Goal: Task Accomplishment & Management: Manage account settings

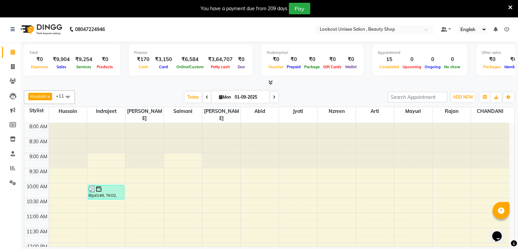
scroll to position [285, 0]
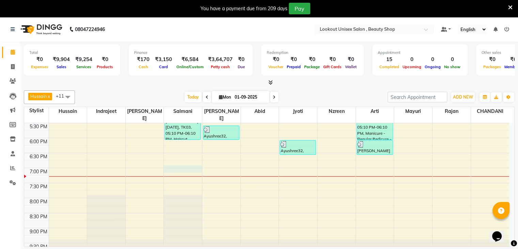
click at [180, 161] on div "8:00 AM 8:30 AM 9:00 AM 9:30 AM 10:00 AM 10:30 AM 11:00 AM 11:30 AM 12:00 PM 12…" at bounding box center [266, 48] width 485 height 420
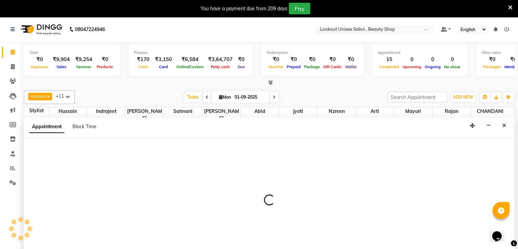
scroll to position [16, 0]
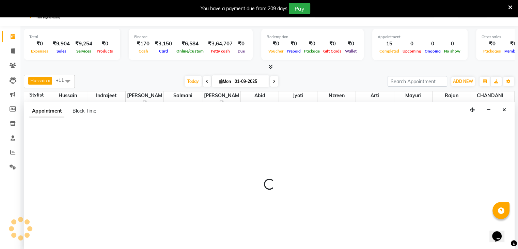
select select "67793"
select select "1140"
select select "tentative"
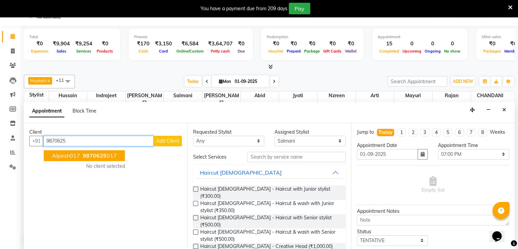
click at [87, 152] on span "9870625" at bounding box center [95, 155] width 24 height 7
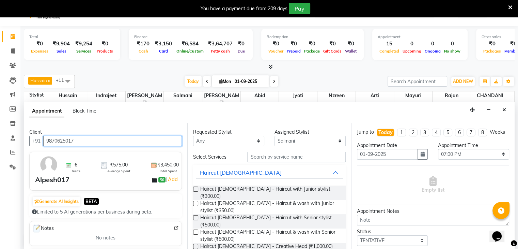
type input "9870625017"
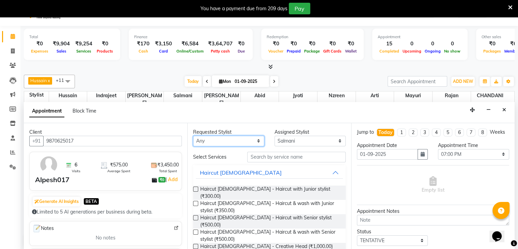
click at [256, 141] on select "Any Abid Arti CHANDANI Dhaval Sir Hussain Indrajeet Jyoti Mayuri Nabil Nzreen R…" at bounding box center [228, 141] width 71 height 11
select select "67793"
click at [193, 136] on select "Any Abid Arti CHANDANI Dhaval Sir Hussain Indrajeet Jyoti Mayuri Nabil Nzreen R…" at bounding box center [228, 141] width 71 height 11
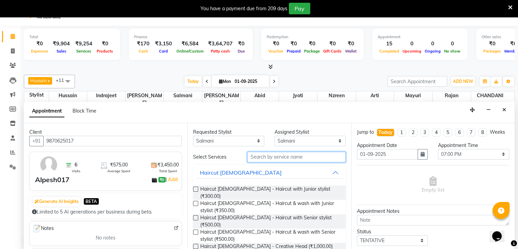
click at [264, 157] on input "text" at bounding box center [296, 157] width 98 height 11
type input "CUT"
click at [196, 215] on label at bounding box center [195, 217] width 5 height 5
click at [196, 216] on input "checkbox" at bounding box center [195, 218] width 4 height 4
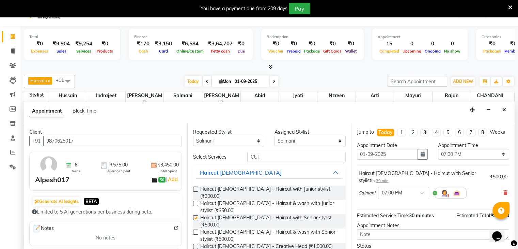
checkbox input "false"
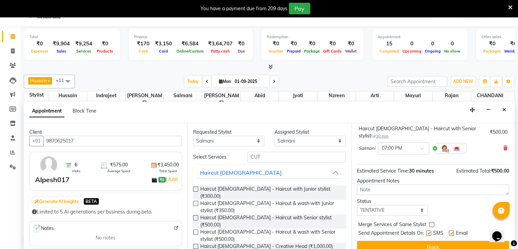
scroll to position [51, 0]
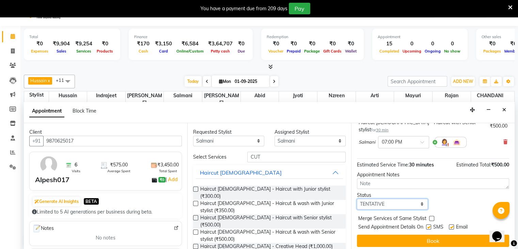
click at [420, 203] on select "Select TENTATIVE CONFIRM CHECK-IN UPCOMING" at bounding box center [392, 204] width 71 height 11
select select "confirm booking"
click at [357, 199] on select "Select TENTATIVE CONFIRM CHECK-IN UPCOMING" at bounding box center [392, 204] width 71 height 11
click at [452, 224] on label at bounding box center [451, 226] width 5 height 5
click at [452, 225] on input "checkbox" at bounding box center [451, 227] width 4 height 4
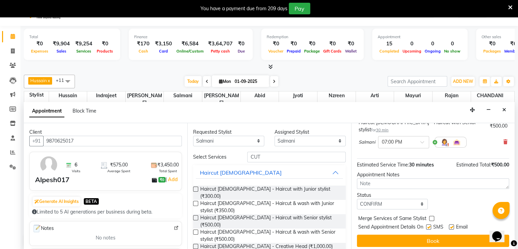
checkbox input "false"
click at [429, 225] on label at bounding box center [428, 226] width 5 height 5
click at [429, 225] on input "checkbox" at bounding box center [428, 227] width 4 height 4
checkbox input "false"
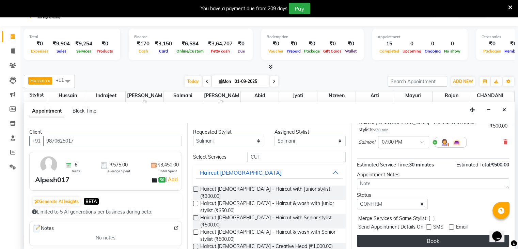
click at [428, 240] on button "Book" at bounding box center [433, 240] width 152 height 12
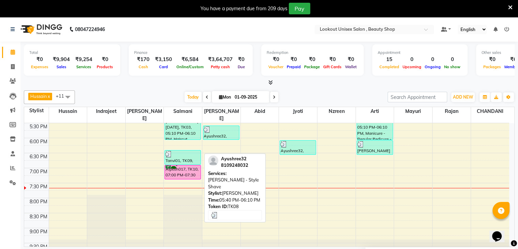
scroll to position [17, 0]
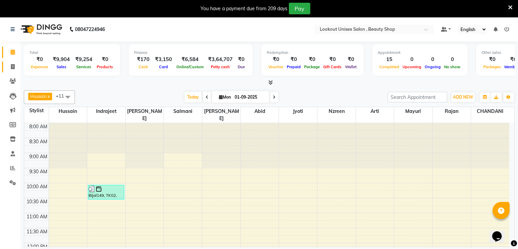
click at [11, 65] on icon at bounding box center [13, 66] width 4 height 5
select select "service"
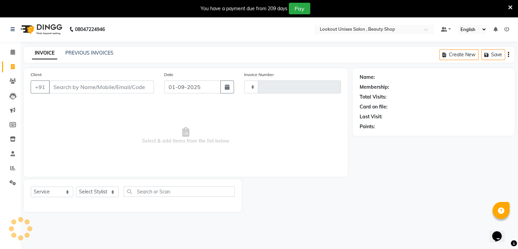
type input "3418"
select select "7658"
click at [113, 191] on select "Select Stylist" at bounding box center [97, 191] width 43 height 11
select select "85645"
click at [76, 187] on select "Select Stylist Abid Arti CHANDANI Dhaval Sir Disha Hussain Indrajeet Jyoti Mahe…" at bounding box center [97, 191] width 43 height 11
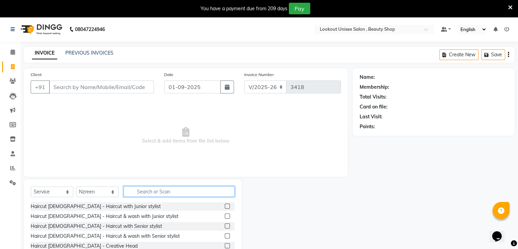
click at [160, 190] on input "text" at bounding box center [179, 191] width 111 height 11
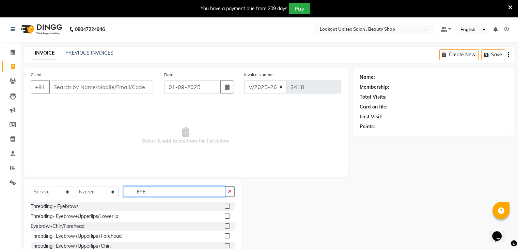
type input "EYE"
click at [225, 216] on label at bounding box center [227, 215] width 5 height 5
click at [225, 216] on input "checkbox" at bounding box center [227, 216] width 4 height 4
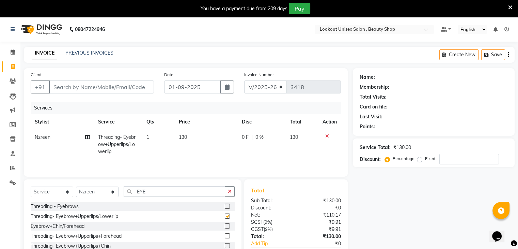
checkbox input "false"
click at [100, 87] on input "Client" at bounding box center [101, 86] width 105 height 13
type input "9"
type input "0"
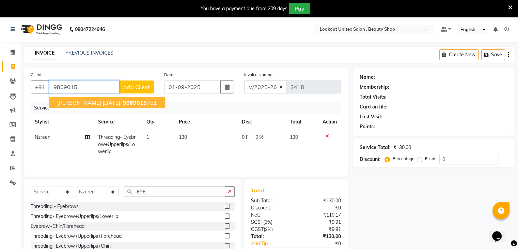
click at [87, 101] on span "Julie Bhavishi 28/8/25" at bounding box center [88, 102] width 63 height 7
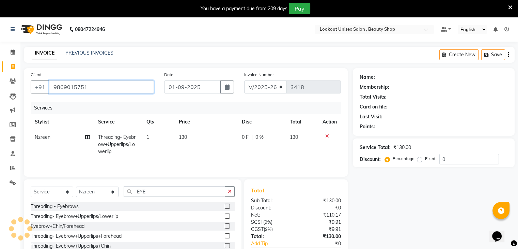
type input "9869015751"
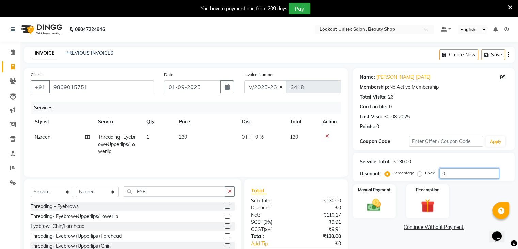
click at [443, 175] on input "0" at bounding box center [470, 173] width 60 height 11
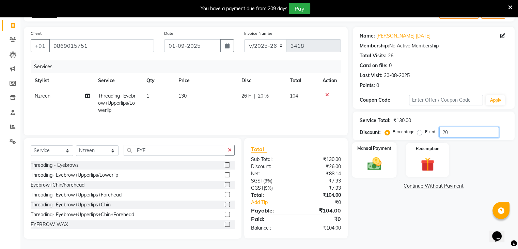
type input "20"
click at [372, 160] on img at bounding box center [374, 164] width 23 height 16
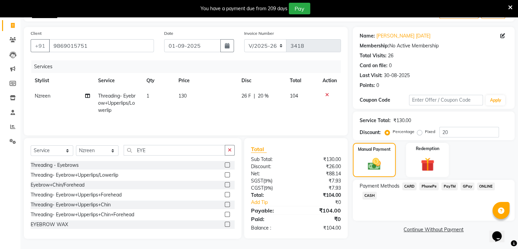
click at [365, 196] on span "CASH" at bounding box center [370, 196] width 15 height 8
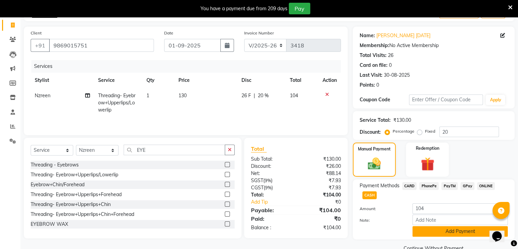
click at [455, 232] on button "Add Payment" at bounding box center [460, 231] width 95 height 11
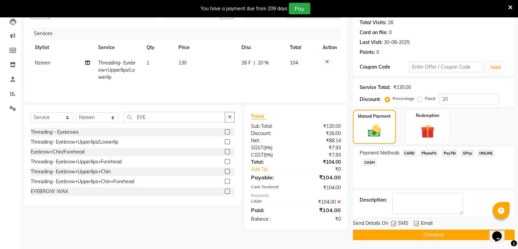
scroll to position [75, 0]
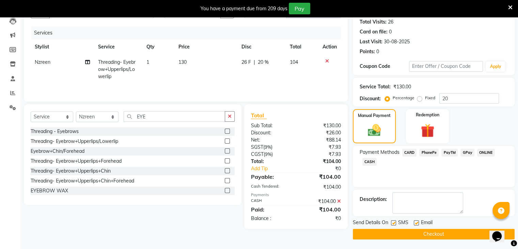
click at [418, 220] on label at bounding box center [416, 222] width 5 height 5
click at [418, 221] on input "checkbox" at bounding box center [416, 223] width 4 height 4
checkbox input "false"
click at [418, 232] on button "Checkout" at bounding box center [434, 234] width 162 height 11
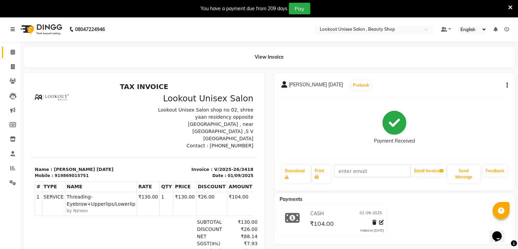
click at [10, 57] on link "Calendar" at bounding box center [10, 52] width 16 height 11
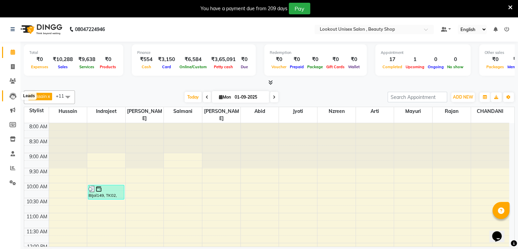
click at [14, 93] on icon at bounding box center [13, 96] width 7 height 7
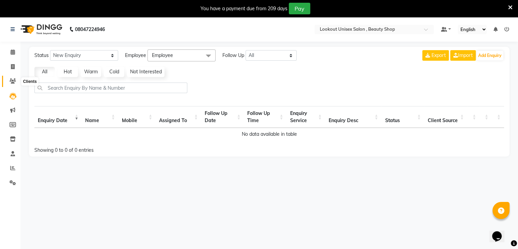
click at [11, 78] on icon at bounding box center [13, 80] width 6 height 5
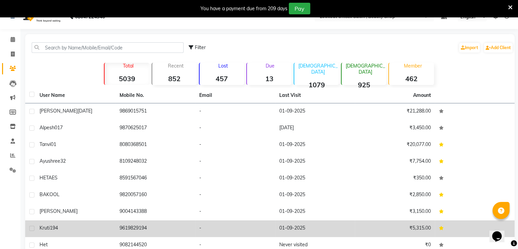
scroll to position [63, 0]
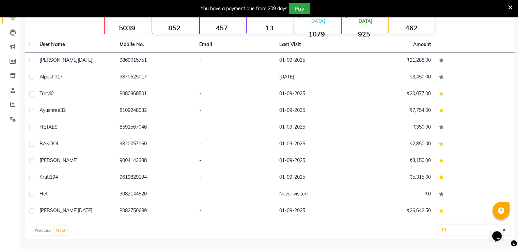
click at [459, 231] on select "10 50 100" at bounding box center [475, 230] width 72 height 10
select select "100"
click at [439, 225] on select "10 50 100" at bounding box center [475, 230] width 72 height 10
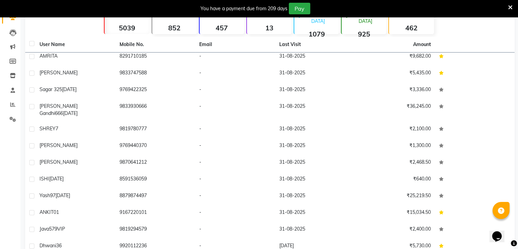
scroll to position [68, 0]
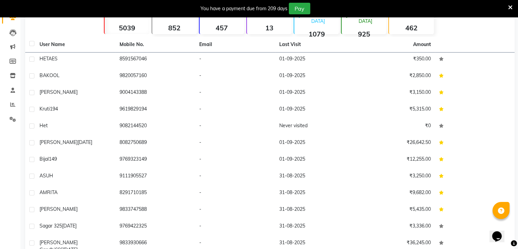
click at [226, 31] on strong "457" at bounding box center [222, 28] width 45 height 9
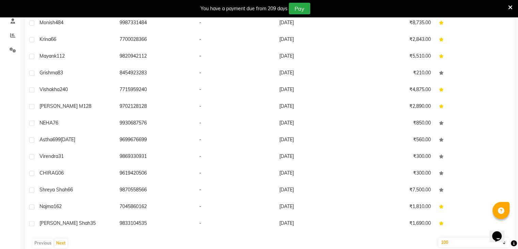
scroll to position [145, 0]
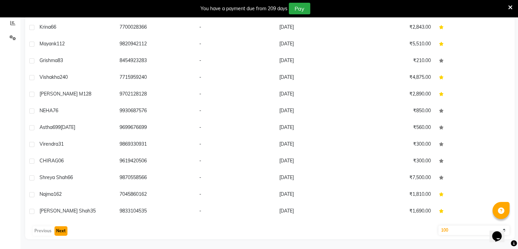
click at [55, 229] on button "Next" at bounding box center [61, 231] width 13 height 10
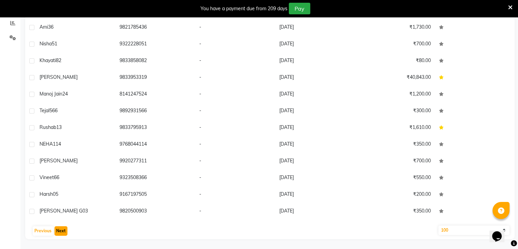
click at [59, 230] on button "Next" at bounding box center [61, 231] width 13 height 10
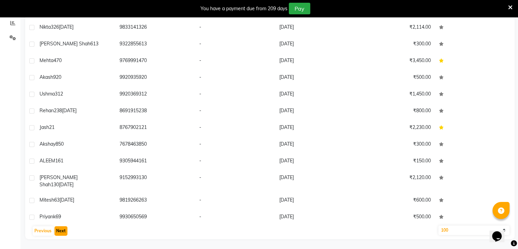
click at [59, 230] on button "Next" at bounding box center [61, 231] width 13 height 10
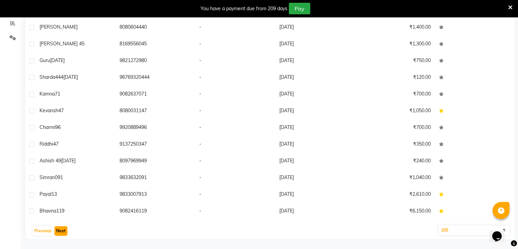
click at [59, 230] on button "Next" at bounding box center [61, 231] width 13 height 10
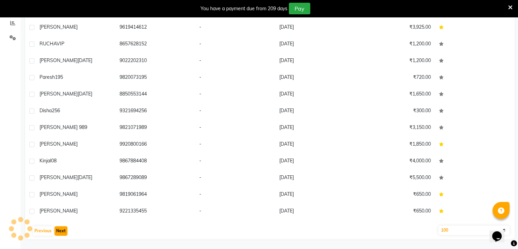
scroll to position [703, 0]
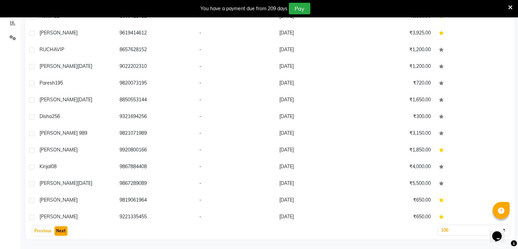
click at [59, 230] on button "Next" at bounding box center [61, 231] width 13 height 10
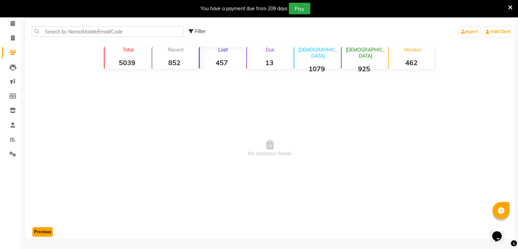
click at [39, 231] on button "Previous" at bounding box center [42, 232] width 20 height 10
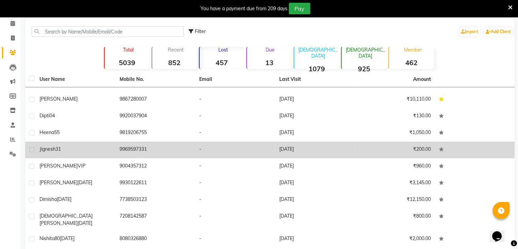
scroll to position [396, 0]
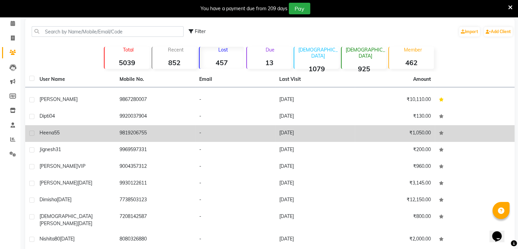
click at [131, 134] on td "9819206755" at bounding box center [156, 133] width 80 height 17
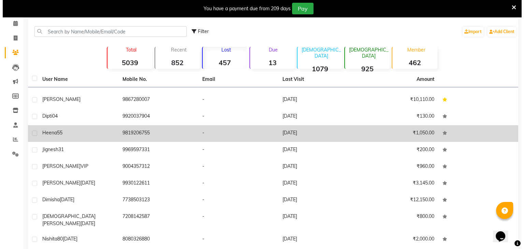
scroll to position [443, 0]
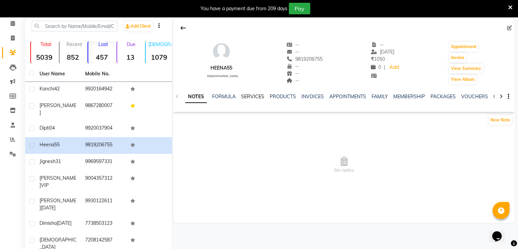
click at [255, 95] on link "SERVICES" at bounding box center [252, 96] width 23 height 6
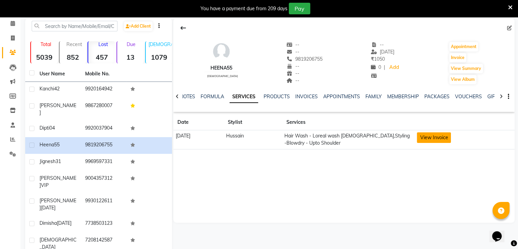
click at [440, 137] on button "View Invoice" at bounding box center [434, 137] width 34 height 11
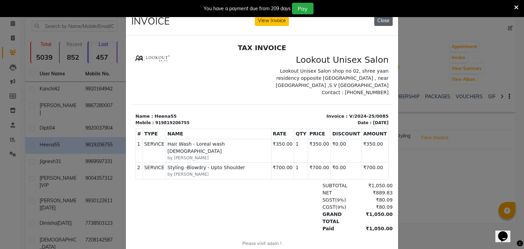
click at [383, 21] on button "Close" at bounding box center [383, 20] width 18 height 11
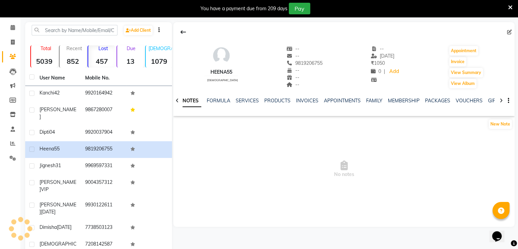
scroll to position [29, 0]
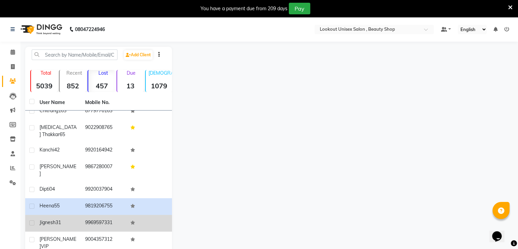
scroll to position [409, 0]
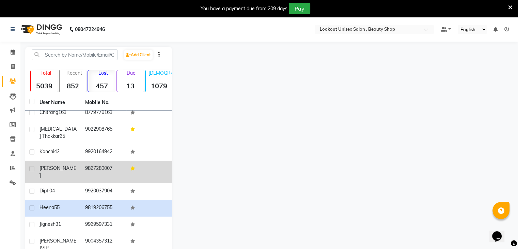
click at [58, 165] on span "usha desai" at bounding box center [58, 171] width 37 height 13
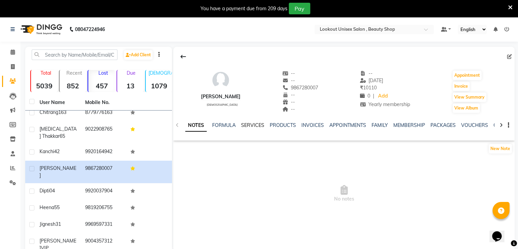
click at [257, 124] on link "SERVICES" at bounding box center [252, 125] width 23 height 6
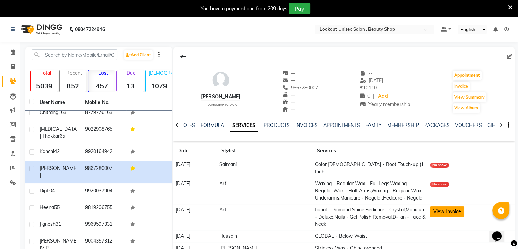
click at [446, 206] on button "View Invoice" at bounding box center [447, 211] width 34 height 11
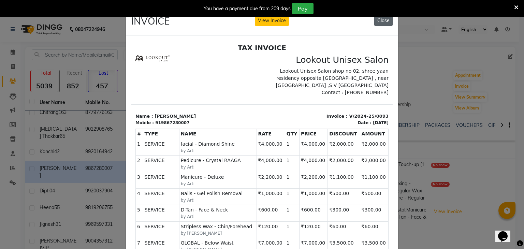
click at [380, 20] on button "Close" at bounding box center [383, 20] width 18 height 11
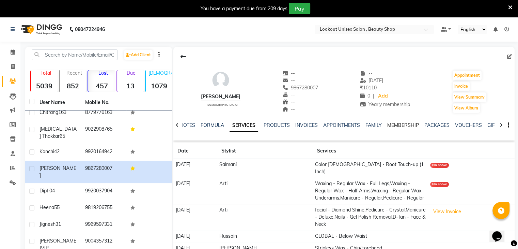
click at [401, 123] on link "MEMBERSHIP" at bounding box center [404, 125] width 32 height 6
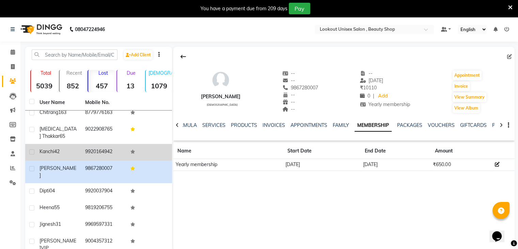
click at [60, 148] on span "Kanchi42" at bounding box center [50, 151] width 20 height 6
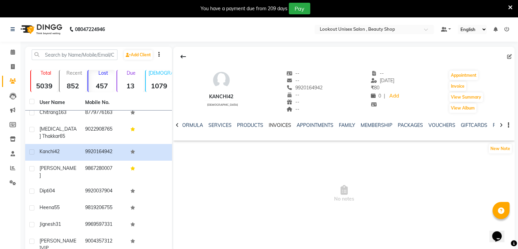
click at [279, 126] on link "INVOICES" at bounding box center [280, 125] width 22 height 6
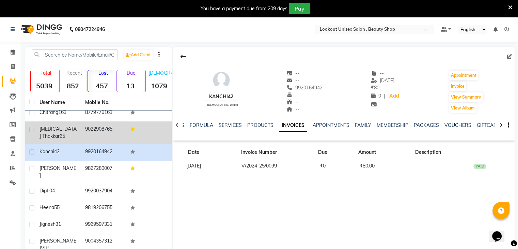
click at [51, 126] on span "Nikita Thakkar65" at bounding box center [58, 132] width 37 height 13
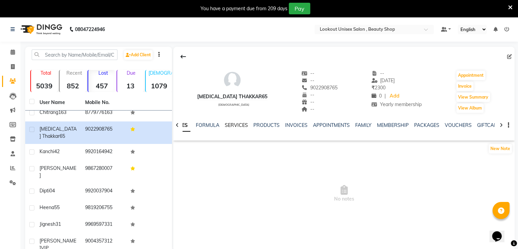
click at [234, 123] on link "SERVICES" at bounding box center [236, 125] width 23 height 6
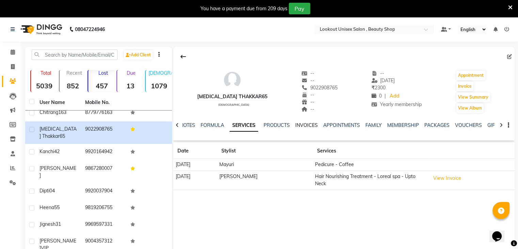
click at [309, 123] on link "INVOICES" at bounding box center [307, 125] width 22 height 6
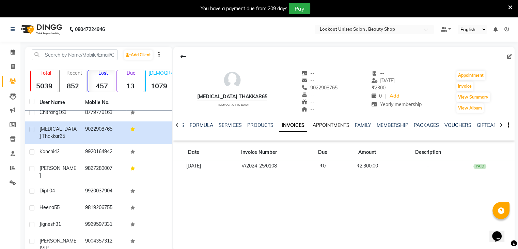
click at [332, 126] on link "APPOINTMENTS" at bounding box center [331, 125] width 37 height 6
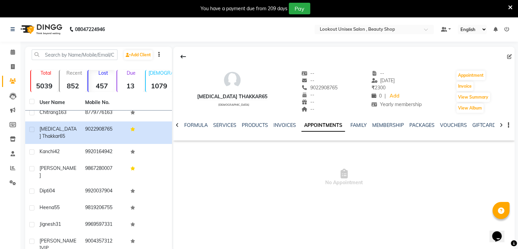
click at [279, 128] on div "INVOICES" at bounding box center [285, 125] width 22 height 7
click at [291, 126] on link "INVOICES" at bounding box center [285, 125] width 22 height 6
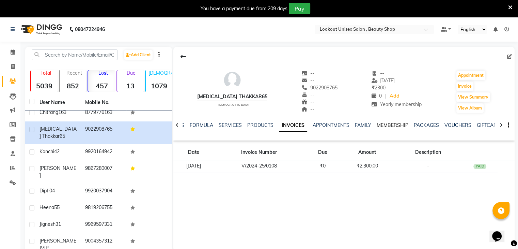
click at [399, 124] on link "MEMBERSHIP" at bounding box center [393, 125] width 32 height 6
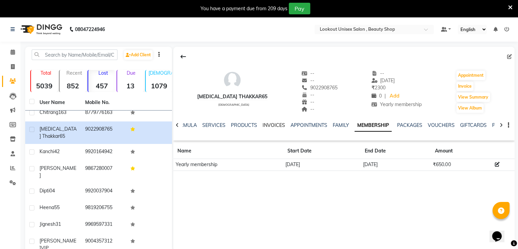
click at [271, 125] on link "INVOICES" at bounding box center [274, 125] width 22 height 6
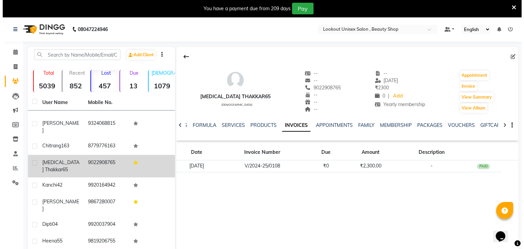
scroll to position [375, 0]
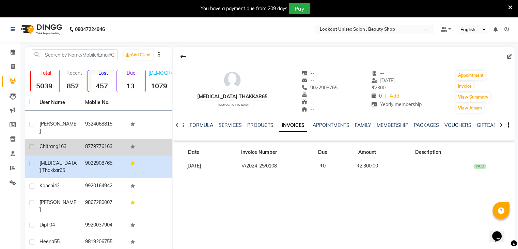
click at [48, 143] on span "Chitrang163" at bounding box center [53, 146] width 27 height 6
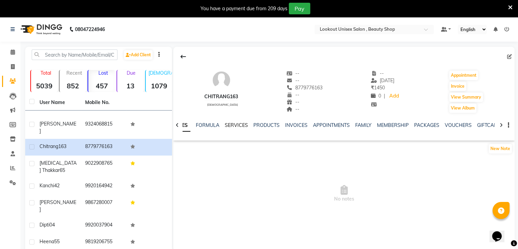
click at [232, 123] on link "SERVICES" at bounding box center [236, 125] width 23 height 6
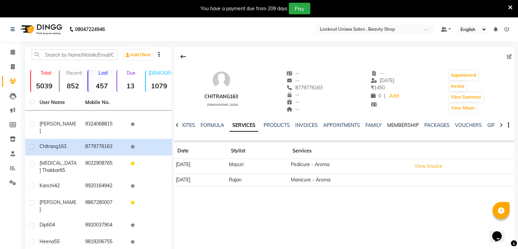
click at [403, 124] on link "MEMBERSHIP" at bounding box center [404, 125] width 32 height 6
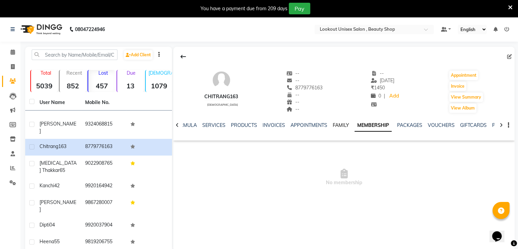
click at [341, 124] on link "FAMILY" at bounding box center [341, 125] width 16 height 6
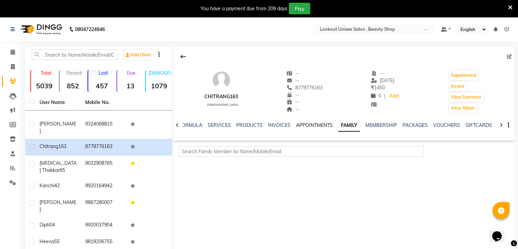
click at [312, 123] on link "APPOINTMENTS" at bounding box center [314, 125] width 37 height 6
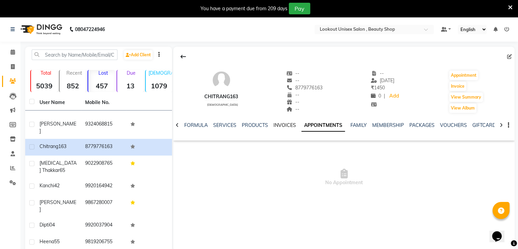
click at [277, 126] on link "INVOICES" at bounding box center [285, 125] width 22 height 6
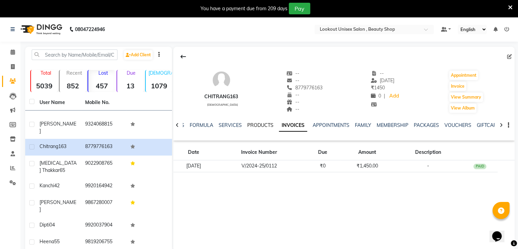
click at [263, 126] on link "PRODUCTS" at bounding box center [260, 125] width 26 height 6
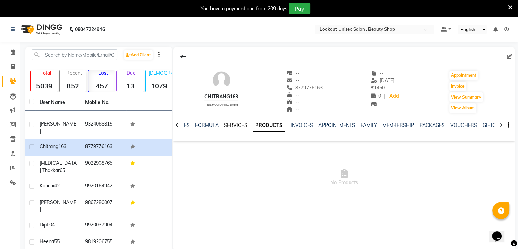
click at [240, 126] on link "SERVICES" at bounding box center [235, 125] width 23 height 6
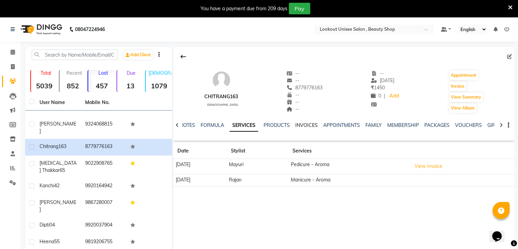
click at [302, 123] on link "INVOICES" at bounding box center [307, 125] width 22 height 6
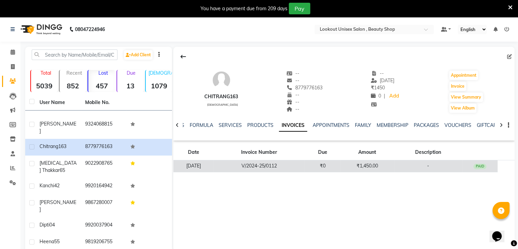
click at [202, 167] on td "14-02-2025" at bounding box center [193, 166] width 40 height 12
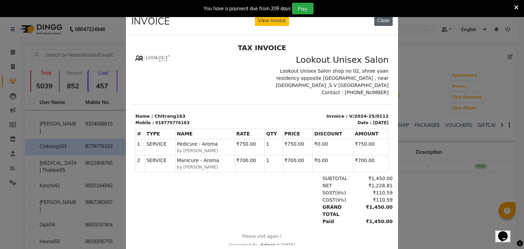
click at [383, 21] on button "Close" at bounding box center [383, 20] width 18 height 11
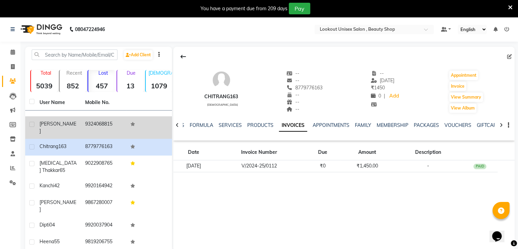
click at [47, 121] on span "Ashitosh" at bounding box center [58, 127] width 37 height 13
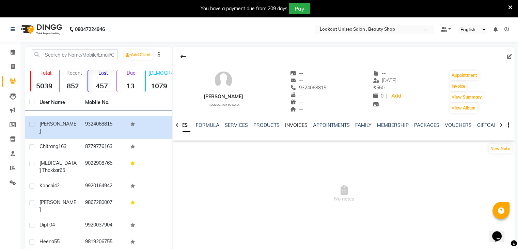
click at [292, 124] on link "INVOICES" at bounding box center [296, 125] width 22 height 6
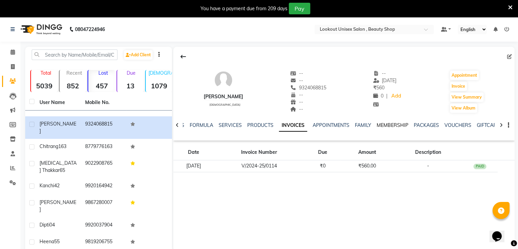
click at [388, 126] on link "MEMBERSHIP" at bounding box center [393, 125] width 32 height 6
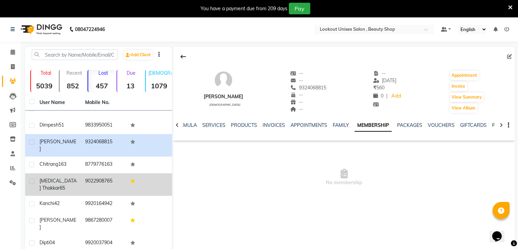
scroll to position [272, 0]
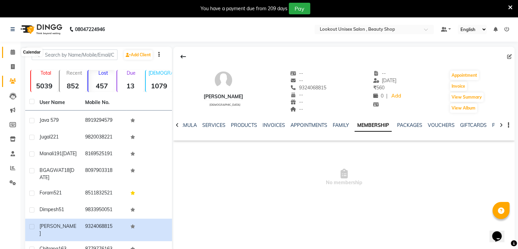
click at [11, 54] on icon at bounding box center [13, 51] width 4 height 5
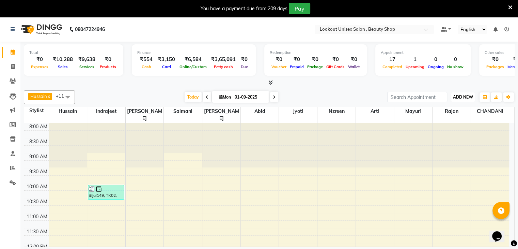
click at [462, 95] on span "ADD NEW" at bounding box center [463, 96] width 20 height 5
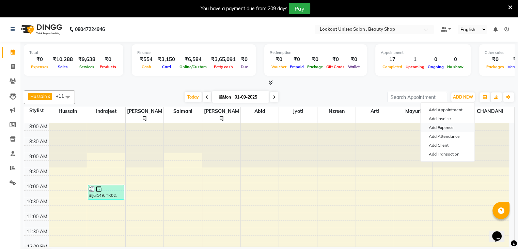
click at [447, 128] on link "Add Expense" at bounding box center [448, 127] width 54 height 9
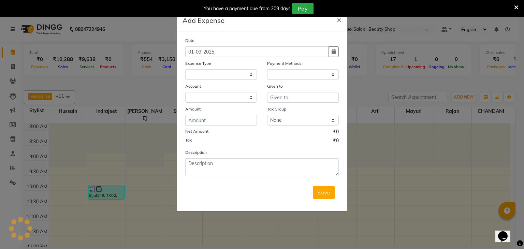
select select "1"
select select "6789"
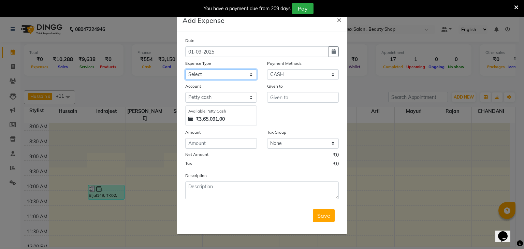
click at [251, 73] on select "Select Advance Salary Bank charges Cash transfer to bank Cash transfer to Owner…" at bounding box center [221, 74] width 72 height 11
select select "19630"
click at [185, 70] on select "Select Advance Salary Bank charges Cash transfer to bank Cash transfer to Owner…" at bounding box center [221, 74] width 72 height 11
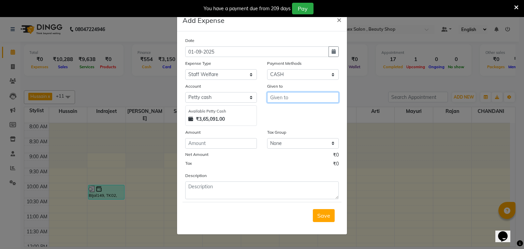
click at [281, 99] on input "text" at bounding box center [303, 97] width 72 height 11
click at [283, 113] on span "Rahu" at bounding box center [282, 112] width 14 height 7
type input "Rahul"
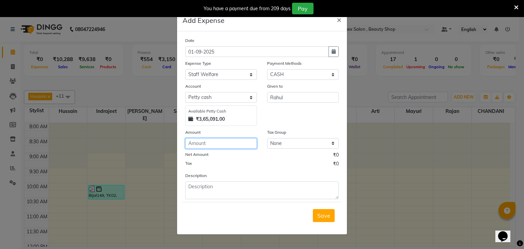
click at [215, 148] on input "number" at bounding box center [221, 143] width 72 height 11
type input "3"
type input "200"
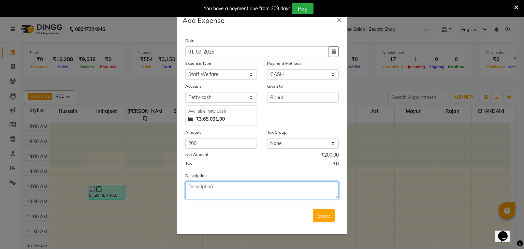
click at [204, 190] on textarea at bounding box center [261, 190] width 153 height 18
type textarea "GARBAGE BAG"
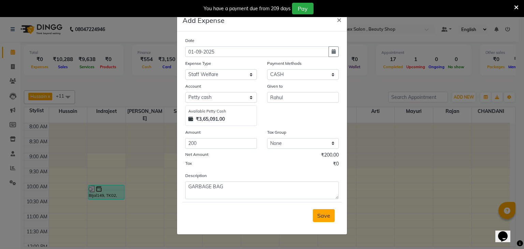
click at [322, 217] on span "Save" at bounding box center [323, 215] width 13 height 7
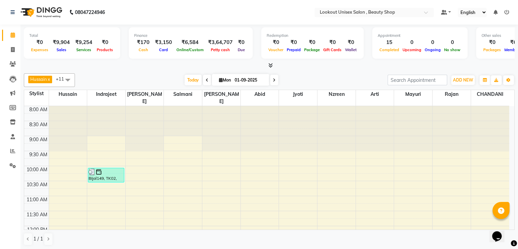
scroll to position [285, 0]
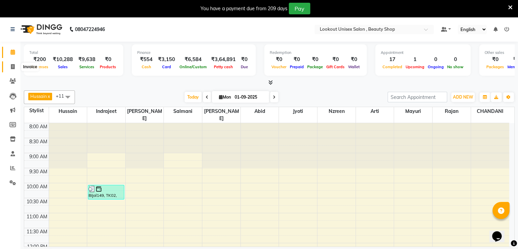
click at [12, 66] on icon at bounding box center [13, 66] width 4 height 5
select select "7658"
select select "service"
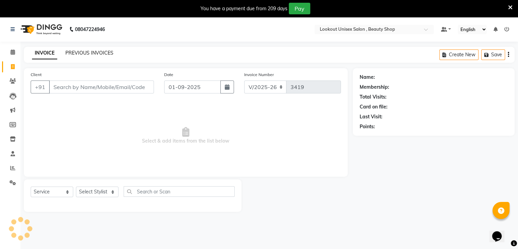
click at [72, 54] on link "PREVIOUS INVOICES" at bounding box center [89, 53] width 48 height 6
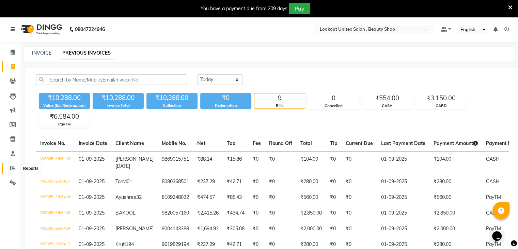
click at [13, 166] on icon at bounding box center [12, 167] width 5 height 5
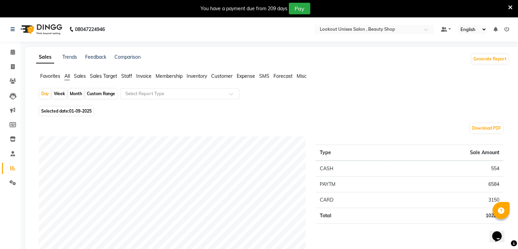
click at [73, 95] on div "Month" at bounding box center [76, 94] width 16 height 10
select select "9"
select select "2025"
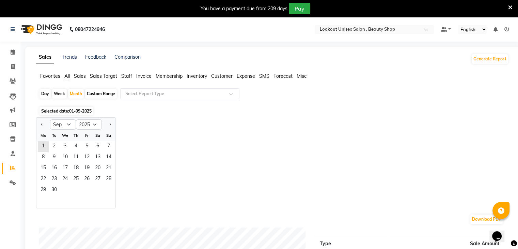
drag, startPoint x: 42, startPoint y: 122, endPoint x: 45, endPoint y: 123, distance: 3.6
click at [42, 122] on button "Previous month" at bounding box center [41, 124] width 5 height 11
select select "8"
click at [88, 145] on span "1" at bounding box center [86, 146] width 11 height 11
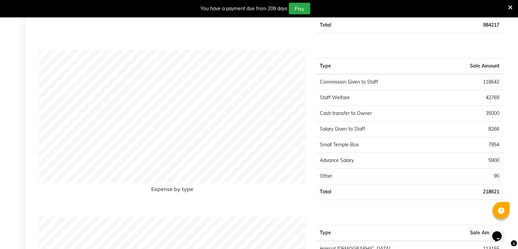
scroll to position [682, 0]
click at [490, 142] on td "7954" at bounding box center [470, 144] width 68 height 16
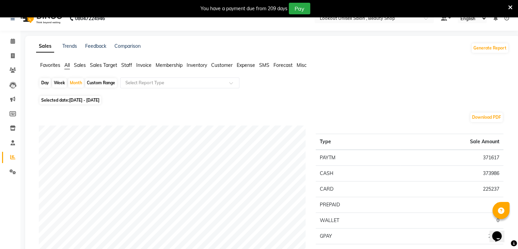
scroll to position [0, 0]
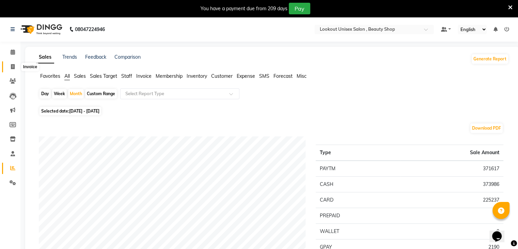
click at [13, 66] on icon at bounding box center [13, 66] width 4 height 5
select select "7658"
select select "service"
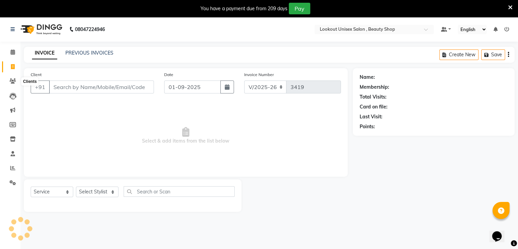
scroll to position [17, 0]
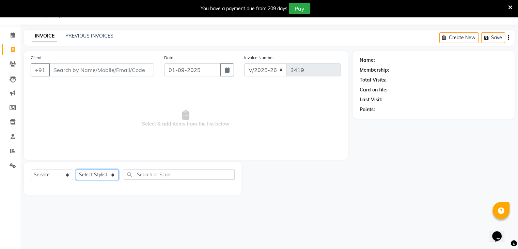
click at [111, 173] on select "Select Stylist [PERSON_NAME] [PERSON_NAME] Sir Disha [PERSON_NAME] Jyoti Mahesh…" at bounding box center [97, 174] width 43 height 11
select select "68561"
click at [76, 170] on select "Select Stylist [PERSON_NAME] [PERSON_NAME] Sir Disha [PERSON_NAME] Jyoti Mahesh…" at bounding box center [97, 174] width 43 height 11
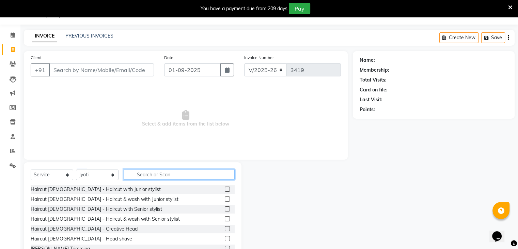
click at [156, 178] on input "text" at bounding box center [179, 174] width 111 height 11
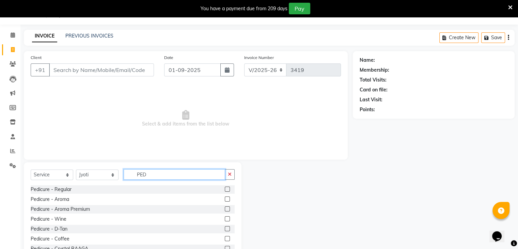
type input "PED"
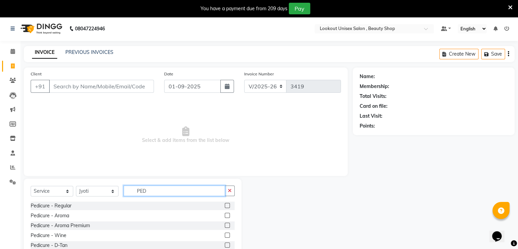
scroll to position [0, 0]
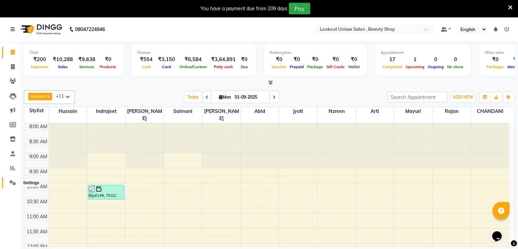
click at [13, 183] on icon at bounding box center [13, 182] width 6 height 5
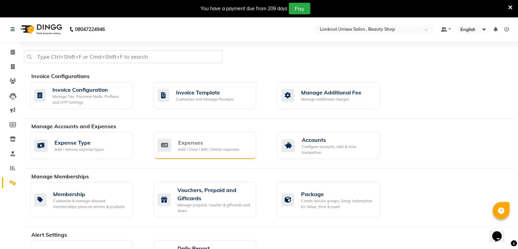
click at [216, 145] on div "Expenses" at bounding box center [208, 142] width 61 height 8
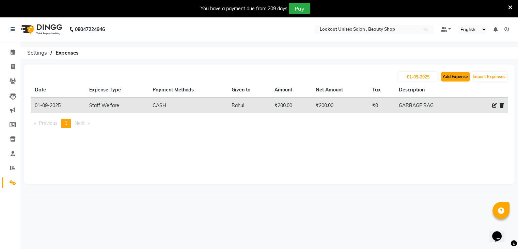
click at [446, 77] on button "Add Expense" at bounding box center [455, 77] width 29 height 10
select select "1"
select select "6789"
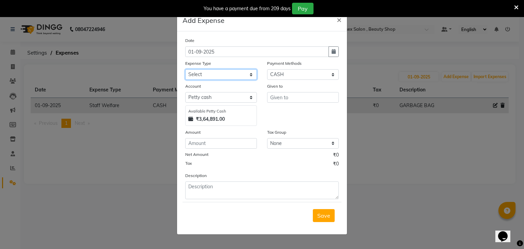
drag, startPoint x: 248, startPoint y: 73, endPoint x: 244, endPoint y: 79, distance: 6.8
click at [248, 73] on select "Select Advance Salary Bank charges Cash transfer to bank Cash transfer to Owner…" at bounding box center [221, 74] width 72 height 11
select select "19635"
click at [185, 70] on select "Select Advance Salary Bank charges Cash transfer to bank Cash transfer to Owner…" at bounding box center [221, 74] width 72 height 11
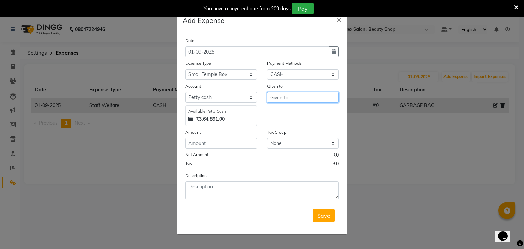
click at [285, 98] on input "text" at bounding box center [303, 97] width 72 height 11
click at [290, 110] on ngb-highlight "Dh aval Sir" at bounding box center [288, 112] width 27 height 7
type input "[PERSON_NAME] Sir"
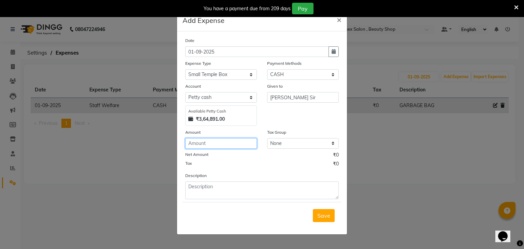
click at [198, 143] on input "number" at bounding box center [221, 143] width 72 height 11
type input "120"
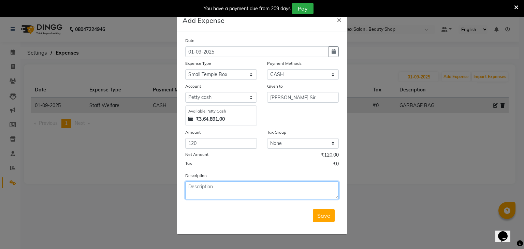
click at [244, 189] on textarea at bounding box center [261, 190] width 153 height 18
type textarea "SMALL BOX"
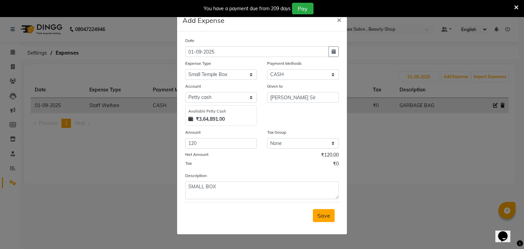
click at [320, 217] on span "Save" at bounding box center [323, 215] width 13 height 7
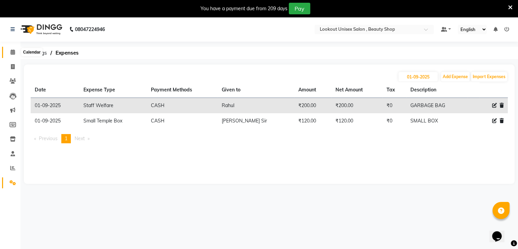
click at [12, 55] on icon at bounding box center [13, 51] width 4 height 5
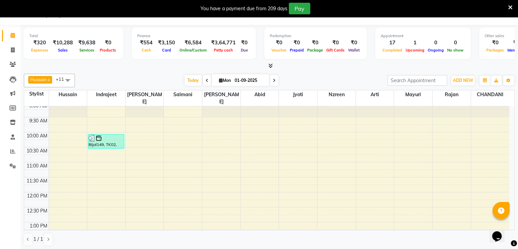
scroll to position [17, 0]
click at [194, 79] on span "Today" at bounding box center [193, 79] width 17 height 11
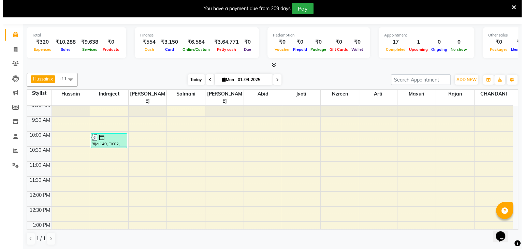
scroll to position [285, 0]
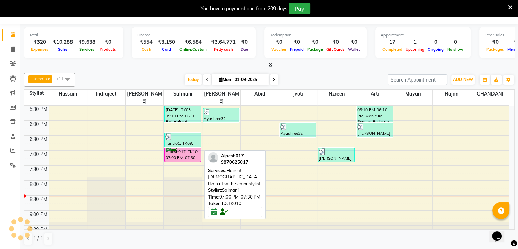
click at [171, 148] on div "Alpesh017, TK10, 07:00 PM-07:30 PM, Haircut Male - Haircut with Senior stylist" at bounding box center [183, 155] width 36 height 14
select select "6"
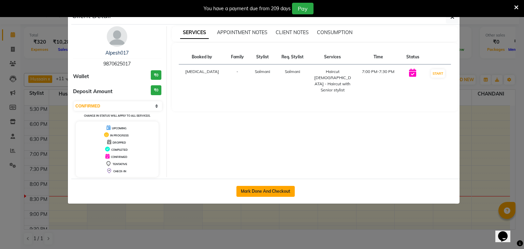
click at [259, 192] on button "Mark Done And Checkout" at bounding box center [265, 191] width 58 height 11
select select "service"
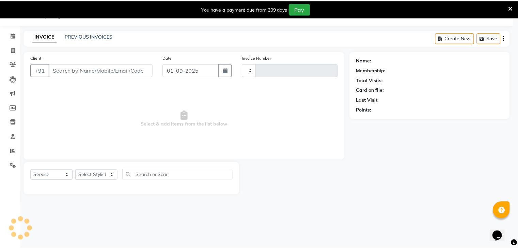
scroll to position [17, 0]
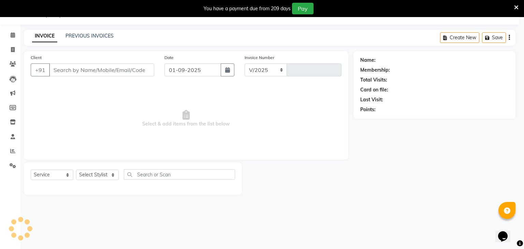
select select "7658"
type input "3419"
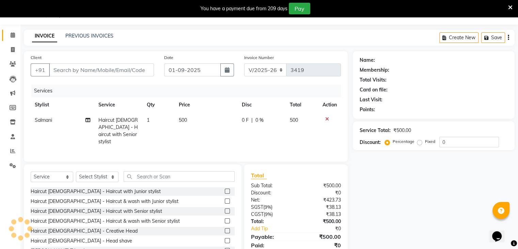
type input "9870625017"
select select "67793"
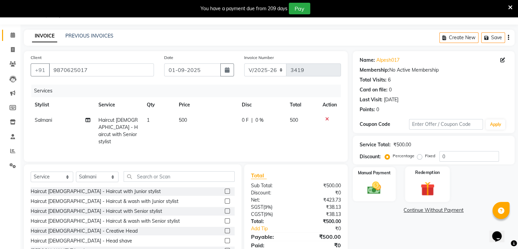
scroll to position [42, 0]
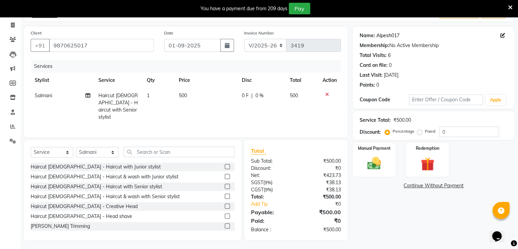
click at [383, 35] on link "Alpesh017" at bounding box center [388, 35] width 23 height 7
click at [142, 153] on input "text" at bounding box center [179, 152] width 111 height 11
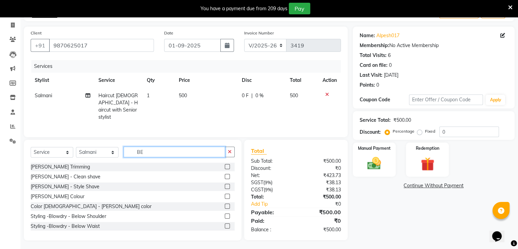
type input "BE"
click at [225, 184] on label at bounding box center [227, 186] width 5 height 5
click at [225, 184] on input "checkbox" at bounding box center [227, 186] width 4 height 4
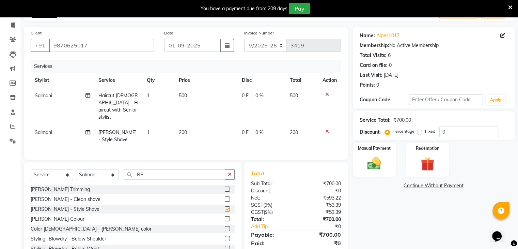
checkbox input "false"
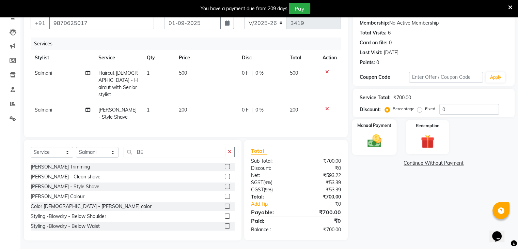
click at [370, 143] on img at bounding box center [374, 141] width 23 height 16
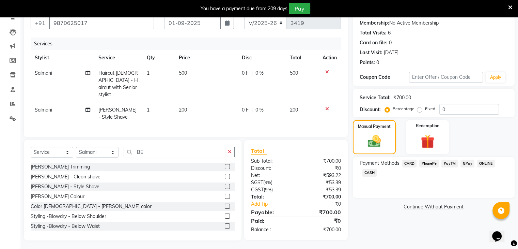
click at [448, 163] on span "PayTM" at bounding box center [450, 164] width 16 height 8
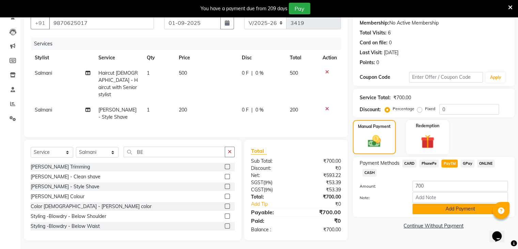
click at [445, 212] on button "Add Payment" at bounding box center [460, 208] width 95 height 11
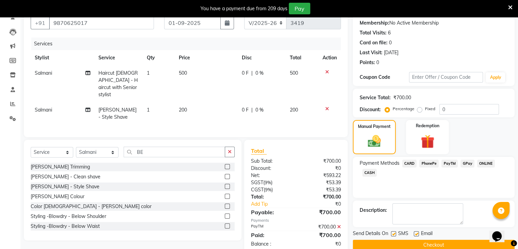
scroll to position [78, 0]
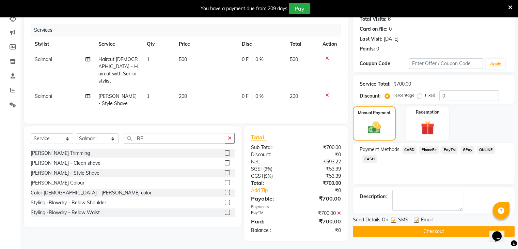
click at [415, 219] on label at bounding box center [416, 219] width 5 height 5
click at [415, 219] on input "checkbox" at bounding box center [416, 220] width 4 height 4
checkbox input "false"
click at [428, 231] on button "Checkout" at bounding box center [434, 231] width 162 height 11
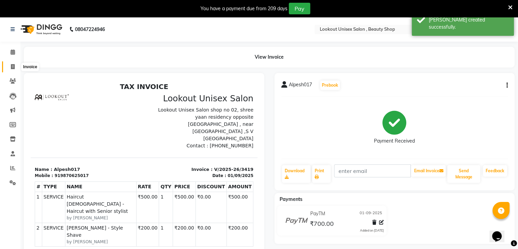
click at [11, 66] on icon at bounding box center [13, 66] width 4 height 5
select select "7658"
select select "service"
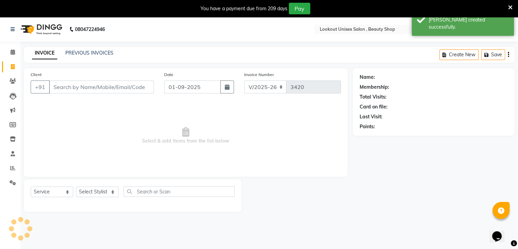
scroll to position [17, 0]
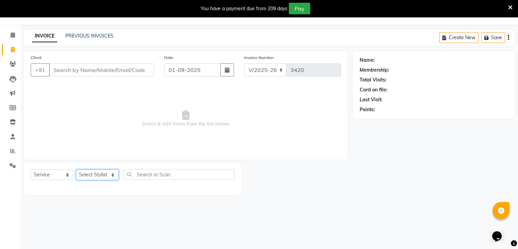
click at [112, 173] on select "Select Stylist Abid Arti CHANDANI Dhaval Sir Disha Hussain Indrajeet Jyoti Mahe…" at bounding box center [97, 174] width 43 height 11
select select "68561"
click at [76, 170] on select "Select Stylist Abid Arti CHANDANI Dhaval Sir Disha Hussain Indrajeet Jyoti Mahe…" at bounding box center [97, 174] width 43 height 11
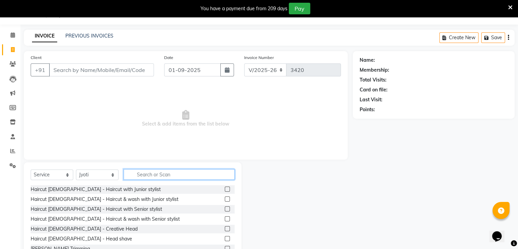
click at [148, 176] on input "text" at bounding box center [179, 174] width 111 height 11
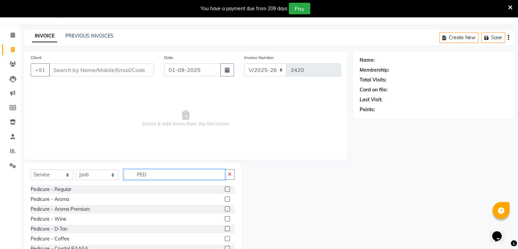
type input "PED"
click at [225, 198] on label at bounding box center [227, 198] width 5 height 5
click at [225, 198] on input "checkbox" at bounding box center [227, 199] width 4 height 4
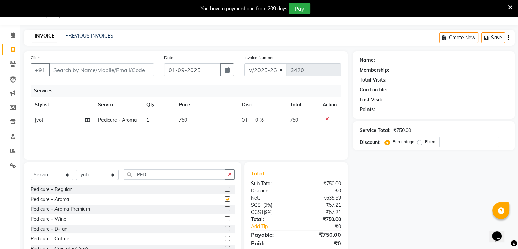
checkbox input "false"
click at [115, 175] on select "Select Stylist Abid Arti CHANDANI Dhaval Sir Disha Hussain Indrajeet Jyoti Mahe…" at bounding box center [97, 174] width 43 height 11
drag, startPoint x: 361, startPoint y: 171, endPoint x: 353, endPoint y: 35, distance: 136.2
click at [372, 52] on div "Name: Membership: Total Visits: Card on file: Last Visit: Points:" at bounding box center [434, 84] width 162 height 67
click at [225, 209] on div at bounding box center [230, 209] width 10 height 9
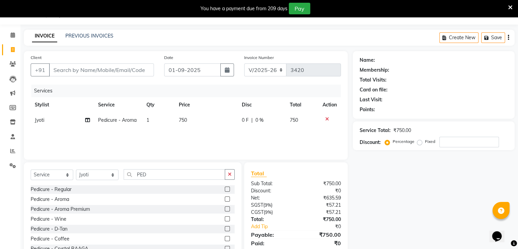
click at [225, 206] on label at bounding box center [227, 208] width 5 height 5
click at [225, 207] on input "checkbox" at bounding box center [227, 209] width 4 height 4
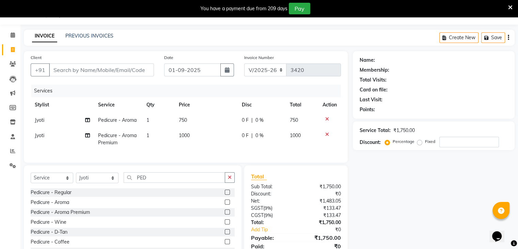
click at [326, 119] on icon at bounding box center [327, 119] width 4 height 5
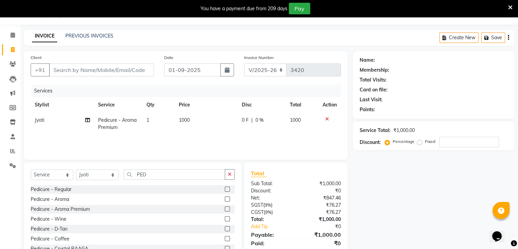
click at [225, 210] on label at bounding box center [227, 208] width 5 height 5
click at [225, 210] on input "checkbox" at bounding box center [227, 209] width 4 height 4
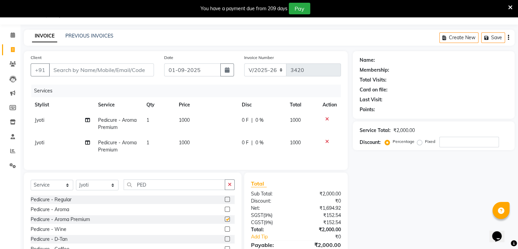
checkbox input "false"
click at [39, 142] on span "Jyoti" at bounding box center [40, 142] width 10 height 6
select select "68561"
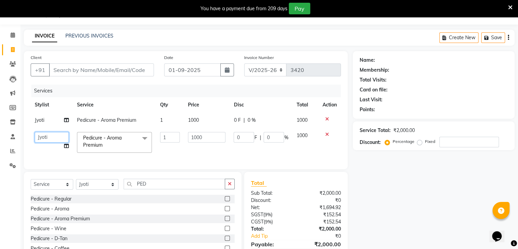
click at [45, 133] on select "Abid Arti CHANDANI Dhaval Sir Disha Hussain Indrajeet Jyoti Mahesh Manisha Mayu…" at bounding box center [52, 137] width 34 height 11
select select "85645"
click at [156, 188] on input "PED" at bounding box center [175, 184] width 102 height 11
type input "P"
type input "MAN"
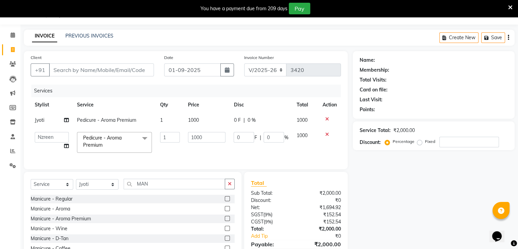
click at [225, 221] on label at bounding box center [227, 218] width 5 height 5
click at [225, 221] on input "checkbox" at bounding box center [227, 218] width 4 height 4
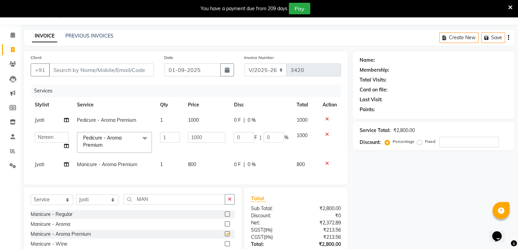
checkbox input "false"
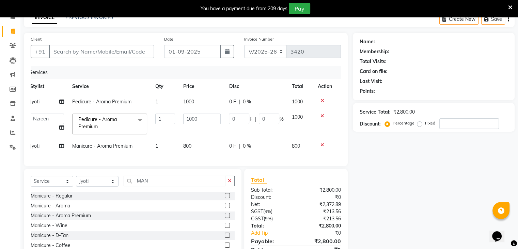
scroll to position [0, 0]
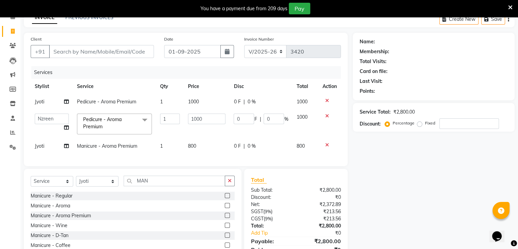
click at [35, 147] on span "Jyoti" at bounding box center [40, 146] width 10 height 6
select select "68561"
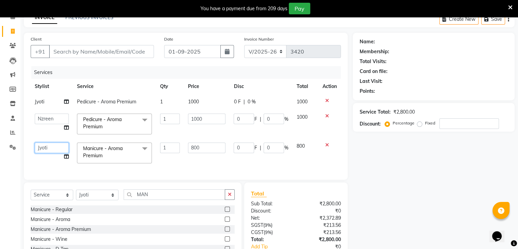
click at [38, 147] on select "Abid Arti CHANDANI Dhaval Sir Disha Hussain Indrajeet Jyoti Mahesh Manisha Mayu…" at bounding box center [52, 147] width 34 height 11
select select "85645"
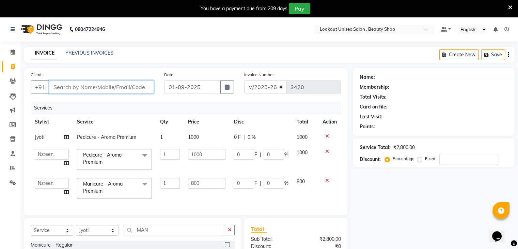
click at [55, 89] on input "Client" at bounding box center [101, 86] width 105 height 13
type input "9"
type input "0"
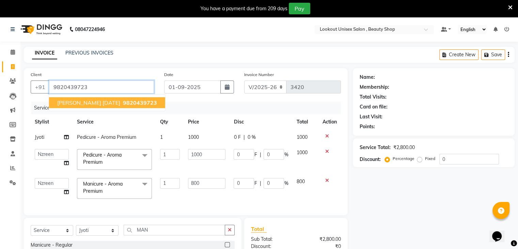
type input "9820439723"
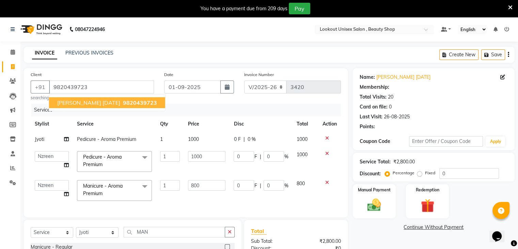
select select "1: Object"
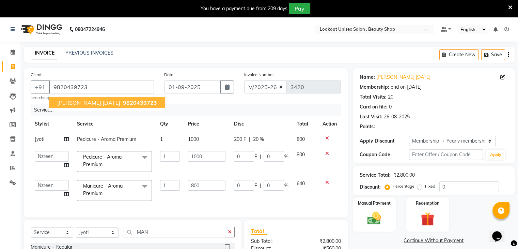
type input "200"
type input "20"
type input "160"
type input "20"
click at [65, 105] on span "DITI GANDHI 28/4/25" at bounding box center [88, 102] width 63 height 7
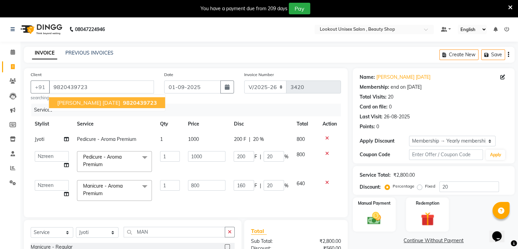
type input "0"
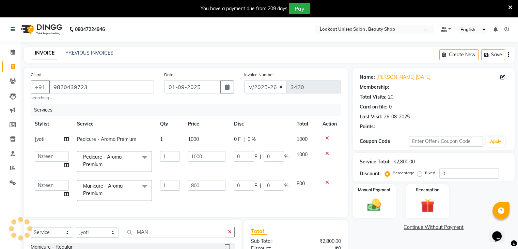
select select "1: Object"
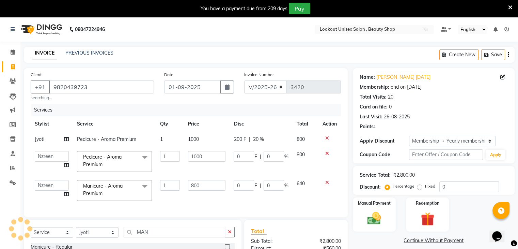
type input "200"
type input "20"
type input "160"
type input "20"
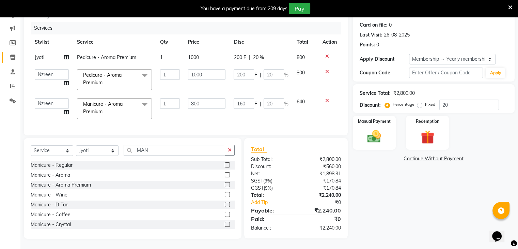
scroll to position [53, 0]
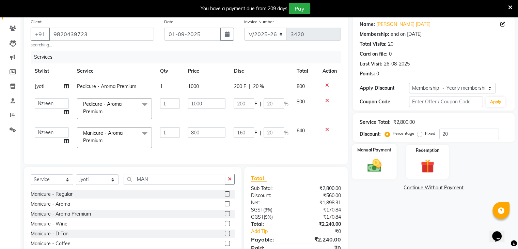
click at [386, 168] on div "Manual Payment" at bounding box center [374, 161] width 45 height 35
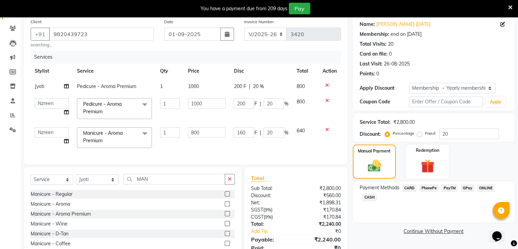
click at [371, 199] on span "CASH" at bounding box center [370, 197] width 15 height 8
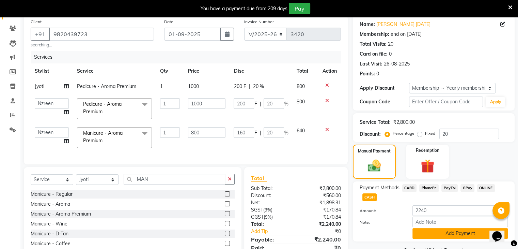
click at [443, 235] on button "Add Payment" at bounding box center [460, 233] width 95 height 11
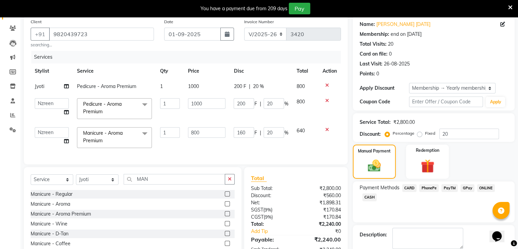
scroll to position [110, 0]
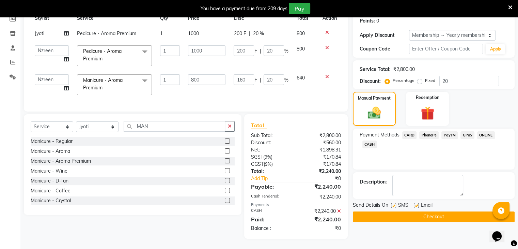
click at [416, 203] on label at bounding box center [416, 205] width 5 height 5
click at [416, 203] on input "checkbox" at bounding box center [416, 205] width 4 height 4
checkbox input "false"
click at [421, 212] on button "Checkout" at bounding box center [434, 216] width 162 height 11
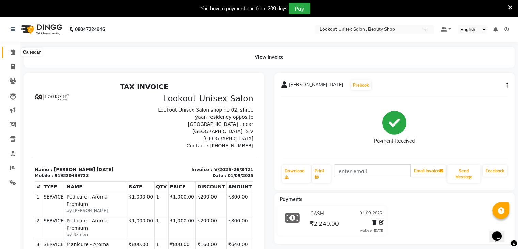
click at [11, 50] on icon at bounding box center [13, 51] width 4 height 5
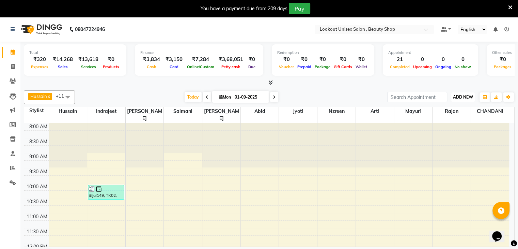
click at [464, 96] on span "ADD NEW" at bounding box center [463, 96] width 20 height 5
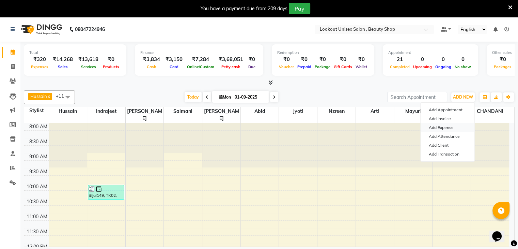
click at [437, 127] on link "Add Expense" at bounding box center [448, 127] width 54 height 9
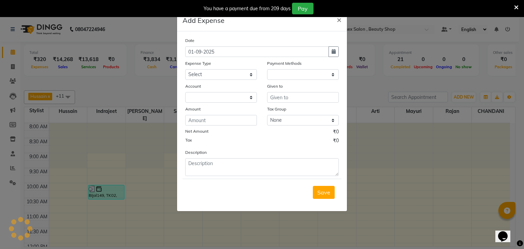
select select "1"
select select "6789"
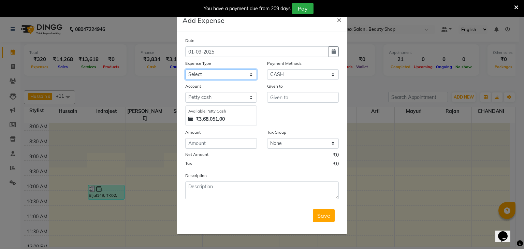
click at [250, 78] on select "Select Advance Salary Bank charges Cash transfer to bank Cash transfer to Owner…" at bounding box center [221, 74] width 72 height 11
select select "19617"
click at [185, 70] on select "Select Advance Salary Bank charges Cash transfer to bank Cash transfer to Owner…" at bounding box center [221, 74] width 72 height 11
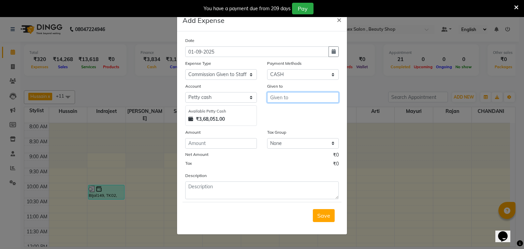
click at [316, 98] on input "text" at bounding box center [303, 97] width 72 height 11
click at [284, 112] on ngb-highlight "Nz reen" at bounding box center [284, 112] width 18 height 7
type input "Nzreen"
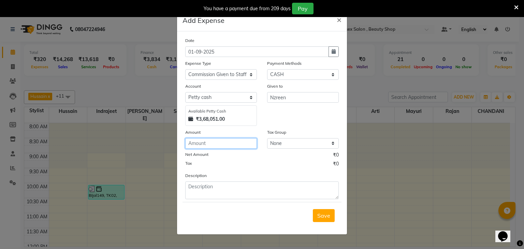
click at [225, 148] on input "number" at bounding box center [221, 143] width 72 height 11
type input "4000"
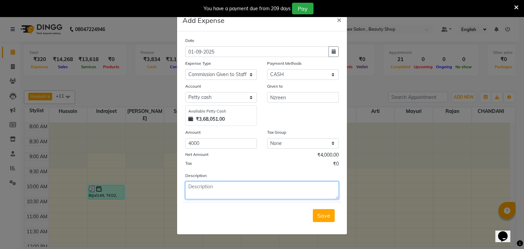
click at [210, 192] on textarea at bounding box center [261, 190] width 153 height 18
type textarea "COMM NAZREEN"
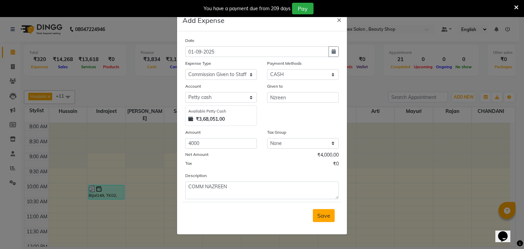
click at [322, 217] on span "Save" at bounding box center [323, 215] width 13 height 7
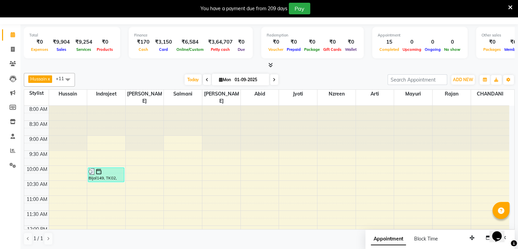
scroll to position [285, 0]
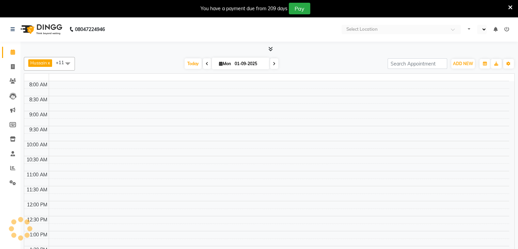
select select "en"
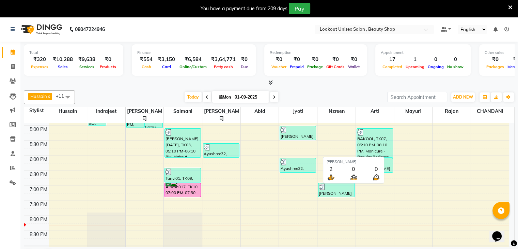
scroll to position [217, 0]
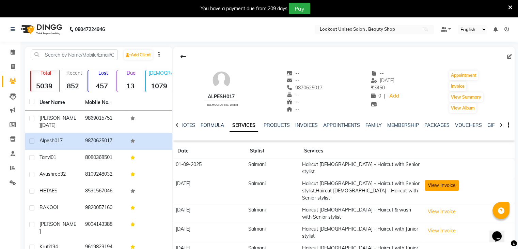
click at [435, 180] on button "View Invoice" at bounding box center [442, 185] width 34 height 11
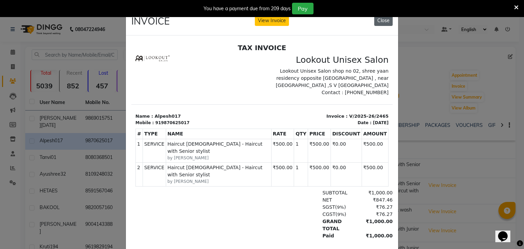
click at [381, 22] on button "Close" at bounding box center [383, 20] width 18 height 11
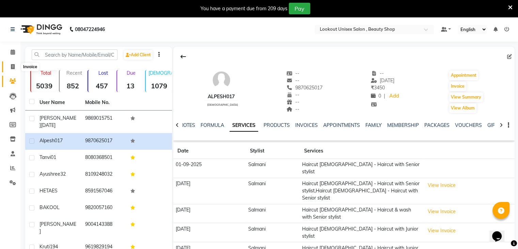
click at [10, 66] on span at bounding box center [13, 67] width 12 height 8
select select "7658"
select select "service"
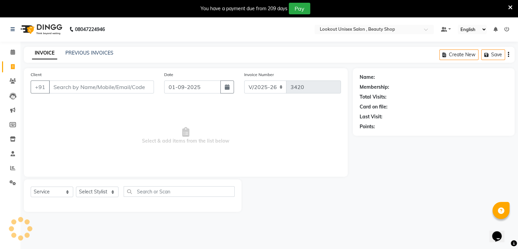
scroll to position [17, 0]
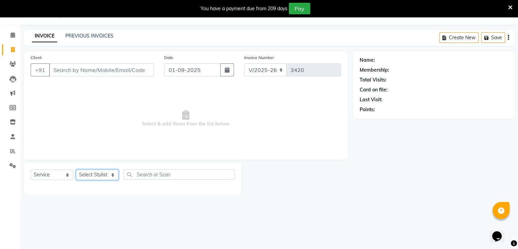
click at [113, 176] on select "Select Stylist Abid Arti CHANDANI Dhaval Sir Disha Hussain Indrajeet Jyoti Mahe…" at bounding box center [97, 174] width 43 height 11
select select "68259"
click at [76, 170] on select "Select Stylist Abid Arti CHANDANI Dhaval Sir Disha Hussain Indrajeet Jyoti Mahe…" at bounding box center [97, 174] width 43 height 11
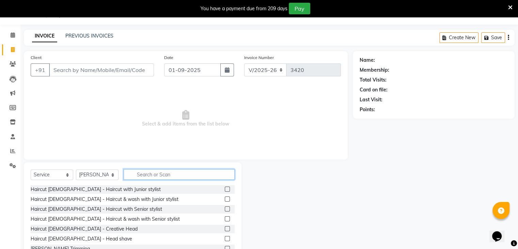
click at [166, 177] on input "text" at bounding box center [179, 174] width 111 height 11
type input "CUT"
click at [225, 208] on label at bounding box center [227, 208] width 5 height 5
click at [225, 208] on input "checkbox" at bounding box center [227, 209] width 4 height 4
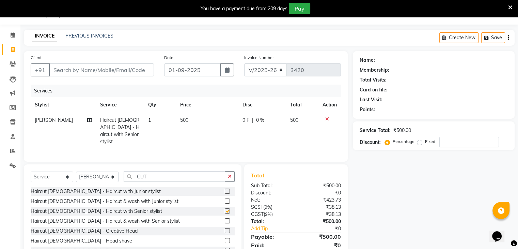
checkbox input "false"
click at [166, 175] on input "CUT" at bounding box center [175, 176] width 102 height 11
type input "C"
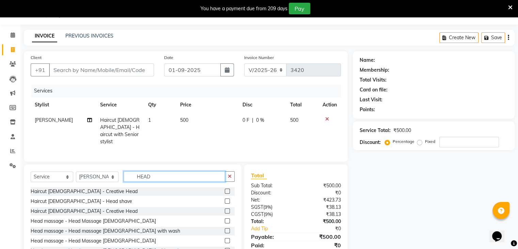
type input "HEAD"
click at [225, 229] on label at bounding box center [227, 230] width 5 height 5
click at [225, 229] on input "checkbox" at bounding box center [227, 231] width 4 height 4
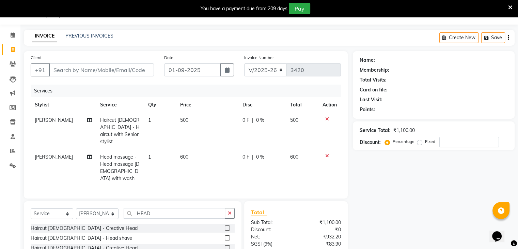
checkbox input "false"
click at [154, 208] on input "HEAD" at bounding box center [175, 213] width 102 height 11
type input "H"
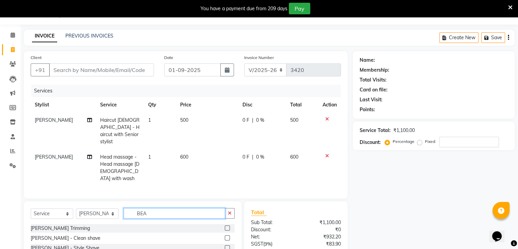
type input "BEA"
click at [229, 245] on label at bounding box center [227, 247] width 5 height 5
click at [229, 246] on input "checkbox" at bounding box center [227, 248] width 4 height 4
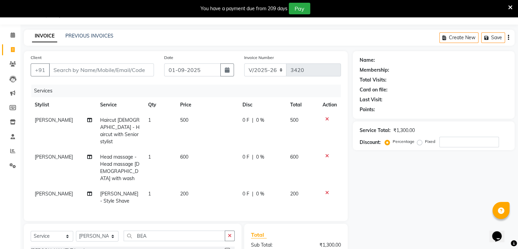
checkbox input "false"
click at [79, 66] on input "Client" at bounding box center [101, 69] width 105 height 13
type input "9"
type input "0"
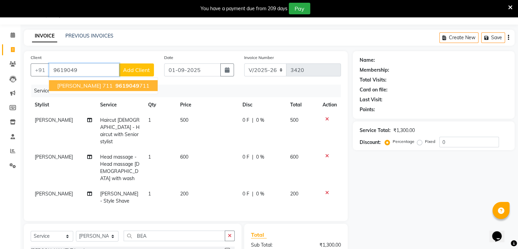
click at [116, 85] on span "9619049" at bounding box center [128, 85] width 24 height 7
type input "9619049711"
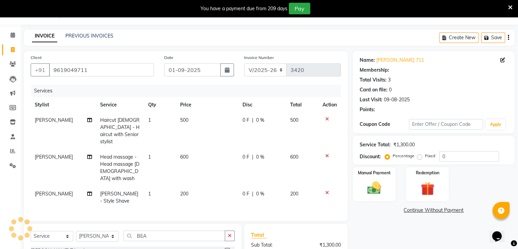
select select "1: Object"
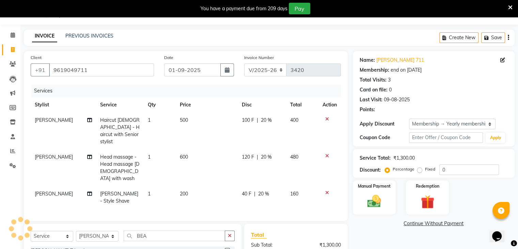
type input "20"
click at [384, 60] on link "[PERSON_NAME] 711" at bounding box center [401, 60] width 48 height 7
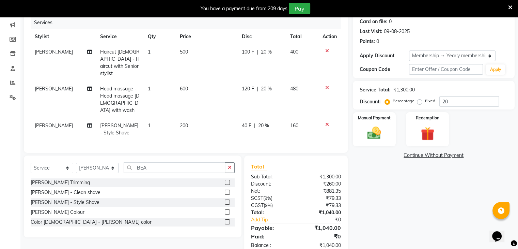
scroll to position [93, 0]
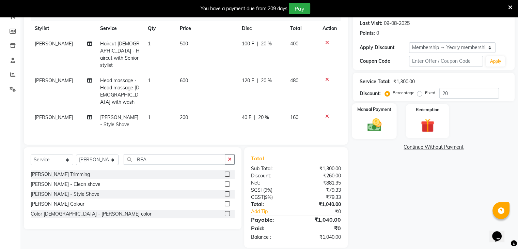
click at [376, 126] on img at bounding box center [374, 125] width 23 height 16
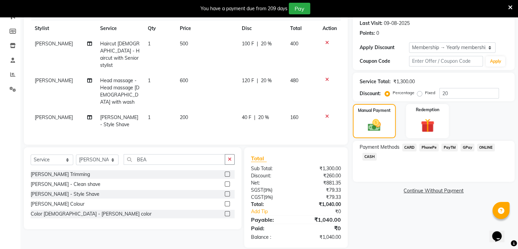
click at [368, 158] on span "CASH" at bounding box center [370, 157] width 15 height 8
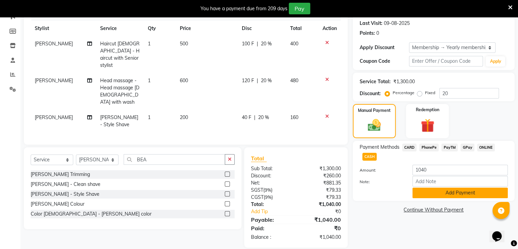
click at [453, 190] on button "Add Payment" at bounding box center [460, 192] width 95 height 11
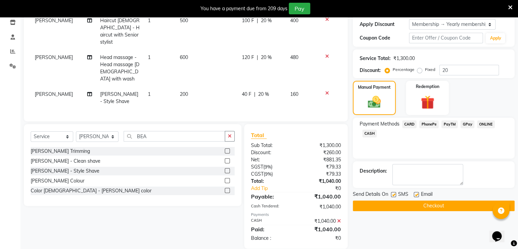
scroll to position [117, 0]
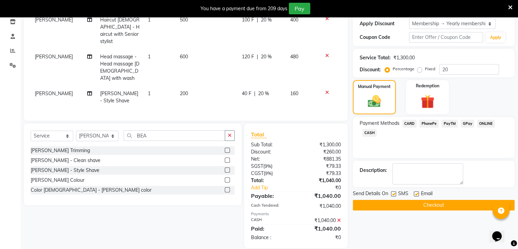
click at [416, 192] on label at bounding box center [416, 193] width 5 height 5
click at [416, 192] on input "checkbox" at bounding box center [416, 194] width 4 height 4
checkbox input "false"
click at [424, 209] on div "Checkout" at bounding box center [434, 205] width 162 height 11
click at [422, 206] on button "Checkout" at bounding box center [434, 205] width 162 height 11
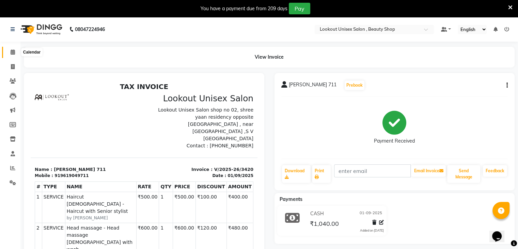
click at [11, 53] on icon at bounding box center [13, 51] width 4 height 5
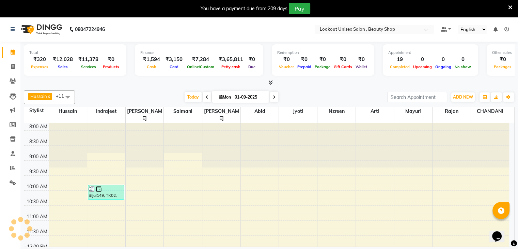
scroll to position [272, 0]
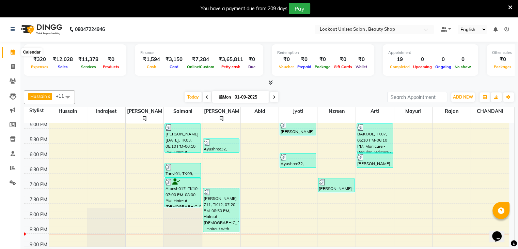
click at [12, 56] on span at bounding box center [13, 52] width 12 height 8
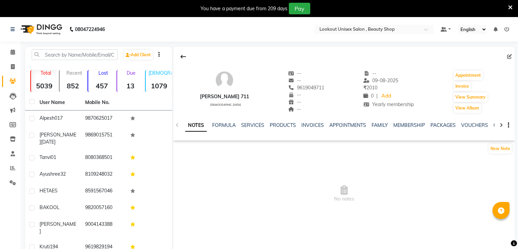
click at [249, 126] on link "SERVICES" at bounding box center [252, 125] width 23 height 6
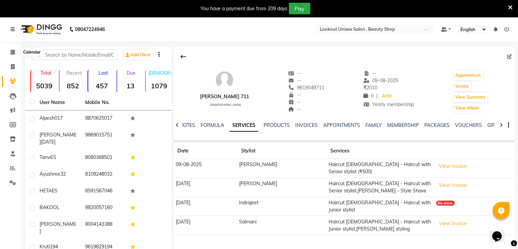
click at [13, 58] on li "Calendar" at bounding box center [10, 52] width 20 height 15
click at [13, 52] on icon at bounding box center [13, 51] width 4 height 5
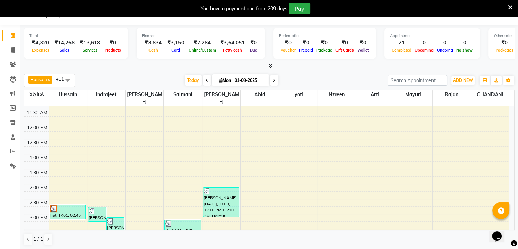
scroll to position [17, 0]
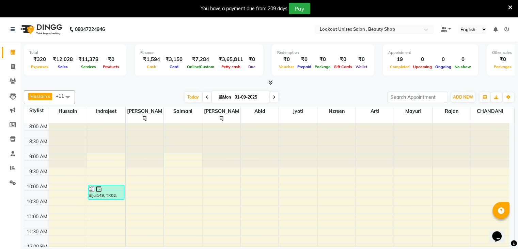
scroll to position [272, 0]
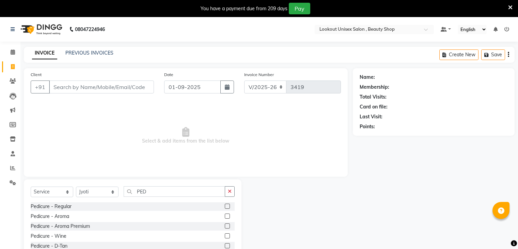
select select "7658"
select select "service"
select select "68561"
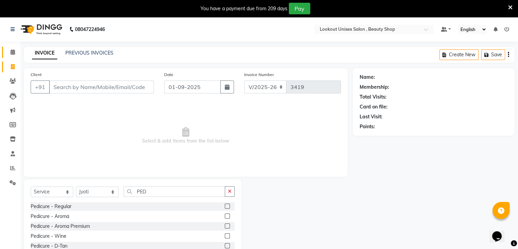
click at [12, 52] on icon at bounding box center [13, 51] width 4 height 5
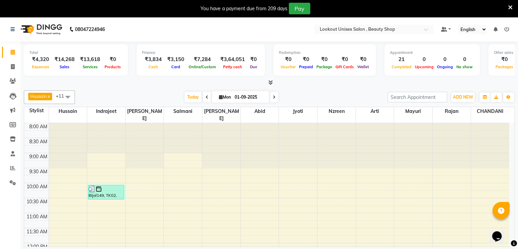
click at [175, 62] on div "₹3,150" at bounding box center [176, 60] width 22 height 8
click at [177, 58] on div "₹3,150" at bounding box center [176, 60] width 22 height 8
click at [12, 66] on icon at bounding box center [13, 66] width 4 height 5
select select "service"
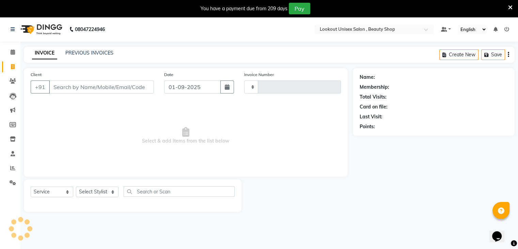
type input "3422"
select select "7658"
click at [80, 54] on link "PREVIOUS INVOICES" at bounding box center [89, 53] width 48 height 6
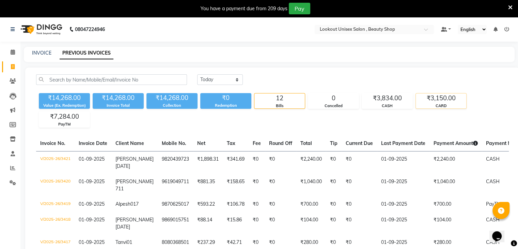
click at [442, 104] on div "CARD" at bounding box center [441, 106] width 50 height 6
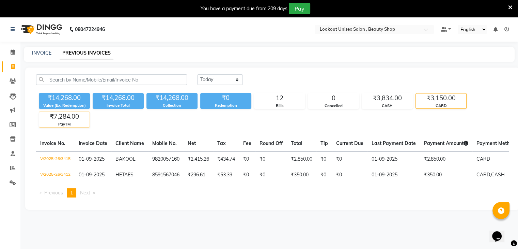
click at [75, 118] on div "₹7,284.00" at bounding box center [64, 117] width 50 height 10
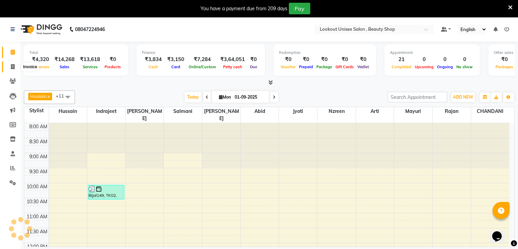
click at [9, 67] on span at bounding box center [13, 67] width 12 height 8
select select "7658"
select select "service"
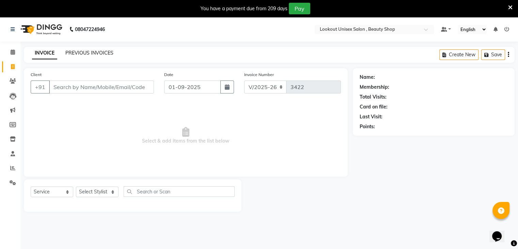
click at [79, 51] on link "PREVIOUS INVOICES" at bounding box center [89, 53] width 48 height 6
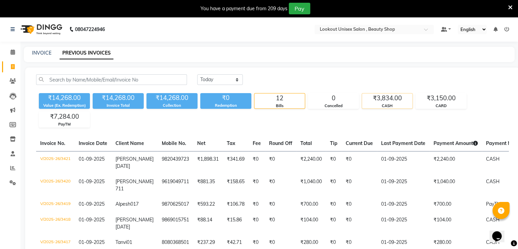
click at [384, 100] on div "₹3,834.00" at bounding box center [387, 98] width 50 height 10
